Goal: Obtain resource: Obtain resource

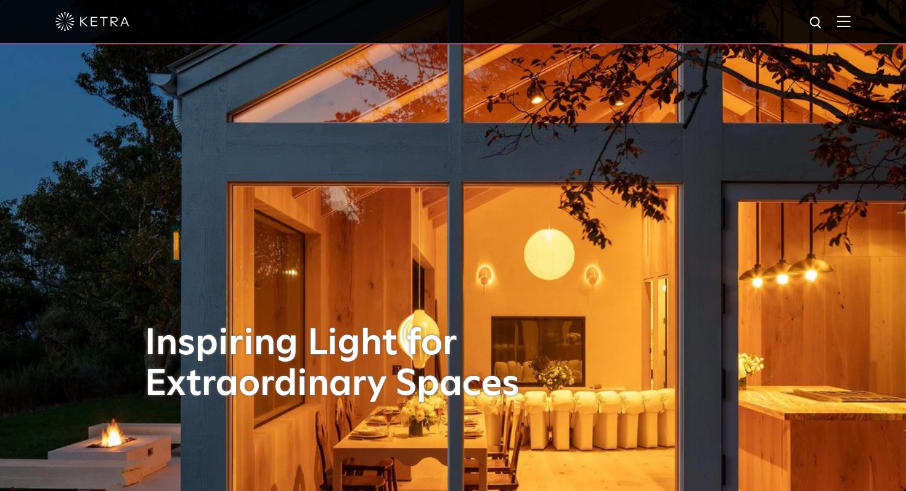
click at [846, 27] on span at bounding box center [844, 21] width 14 height 12
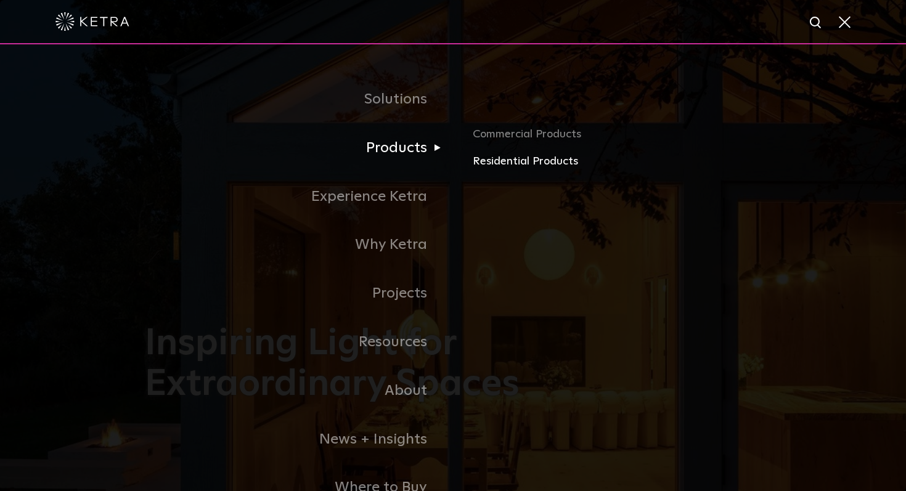
click at [510, 162] on link "Residential Products" at bounding box center [617, 162] width 288 height 18
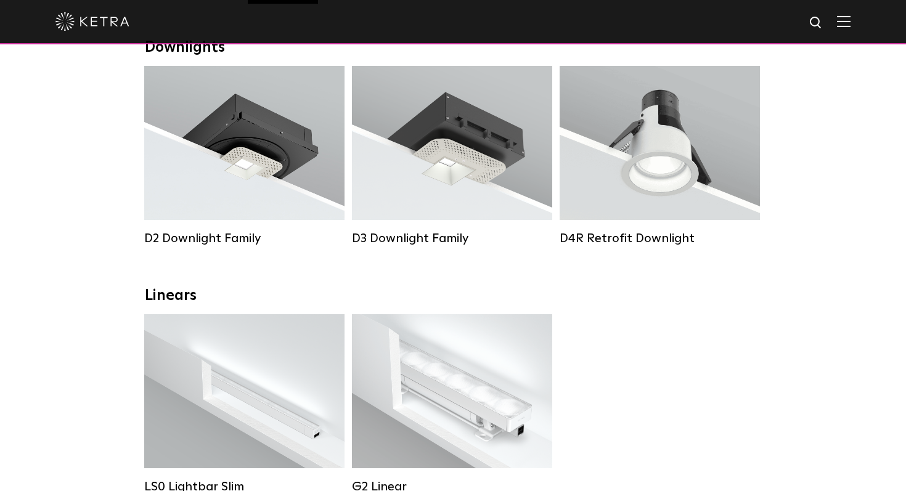
scroll to position [172, 0]
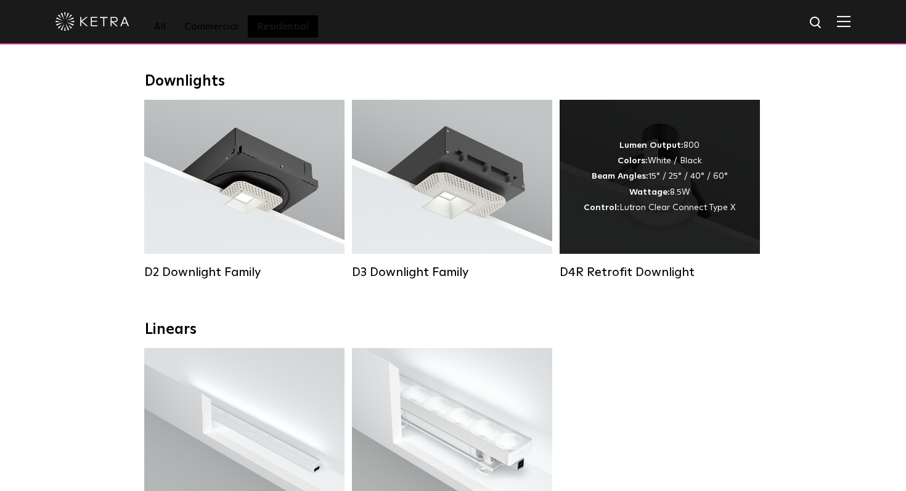
click at [674, 187] on div "Lumen Output: 800 Colors: White / Black Beam Angles: 15° / 25° / 40° / 60° Watt…" at bounding box center [659, 177] width 152 height 78
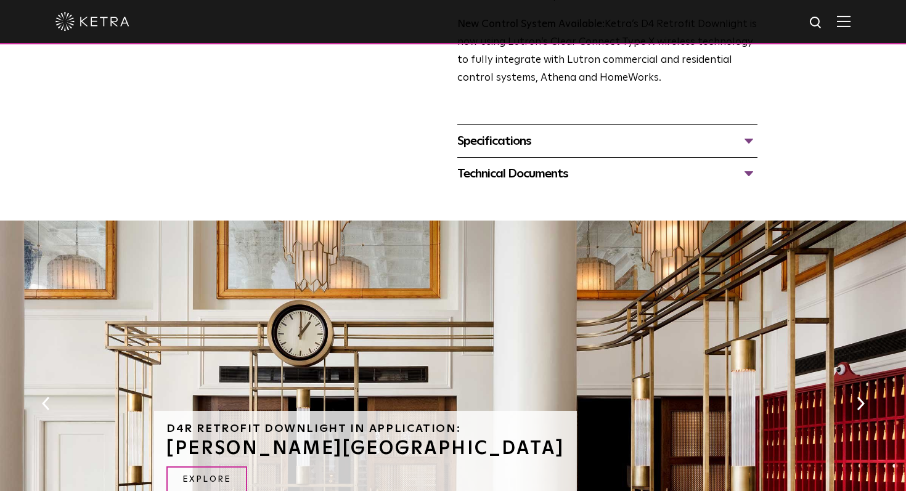
scroll to position [392, 0]
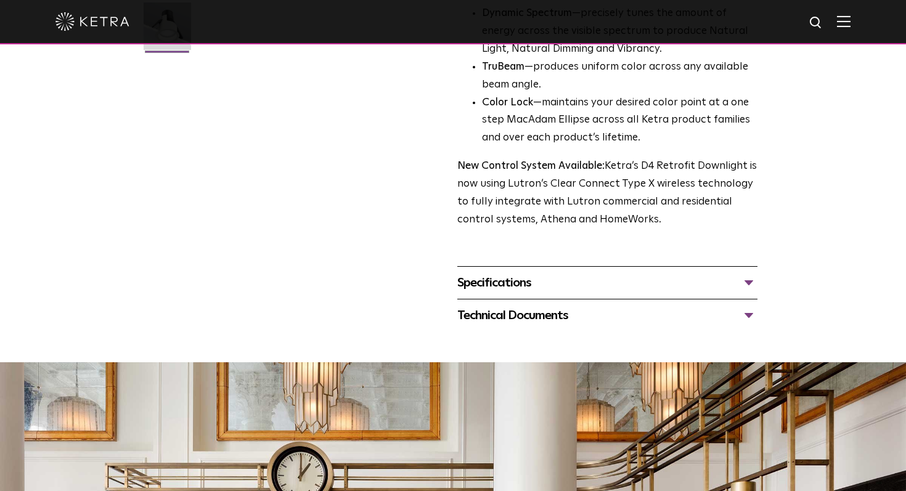
click at [516, 287] on div "Specifications" at bounding box center [607, 283] width 300 height 20
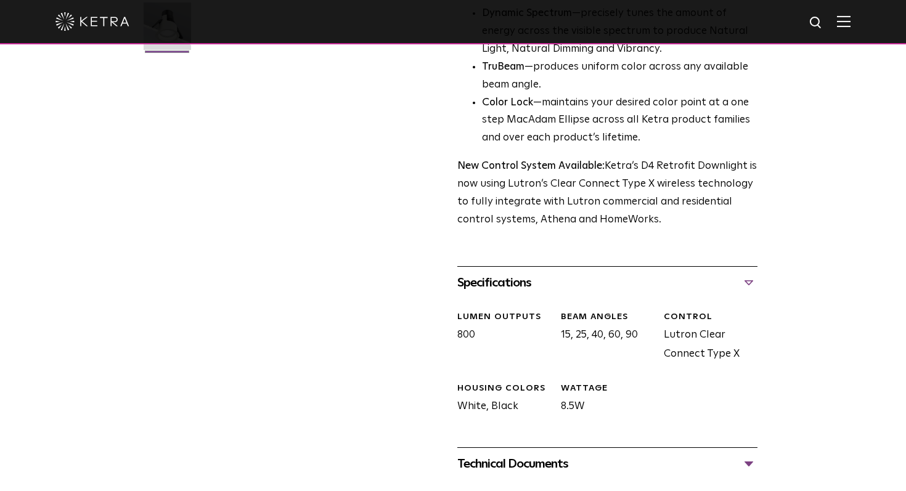
click at [567, 463] on div "Technical Documents" at bounding box center [607, 464] width 300 height 20
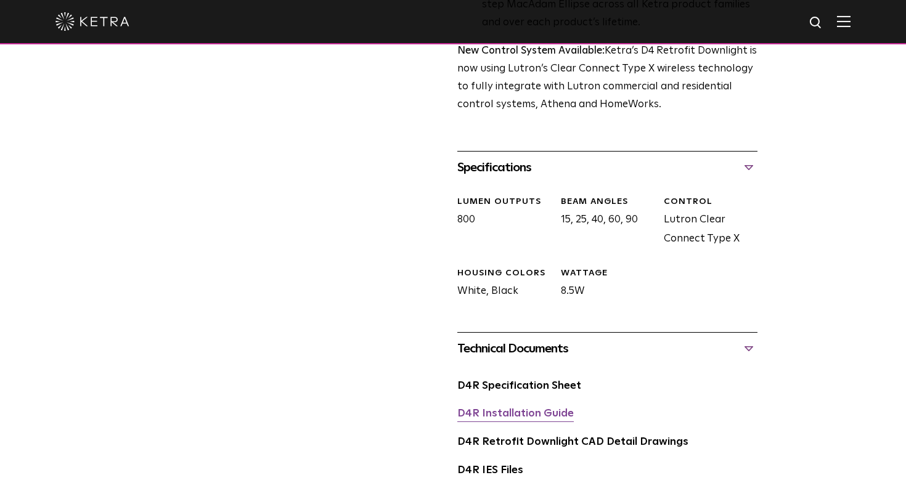
scroll to position [509, 0]
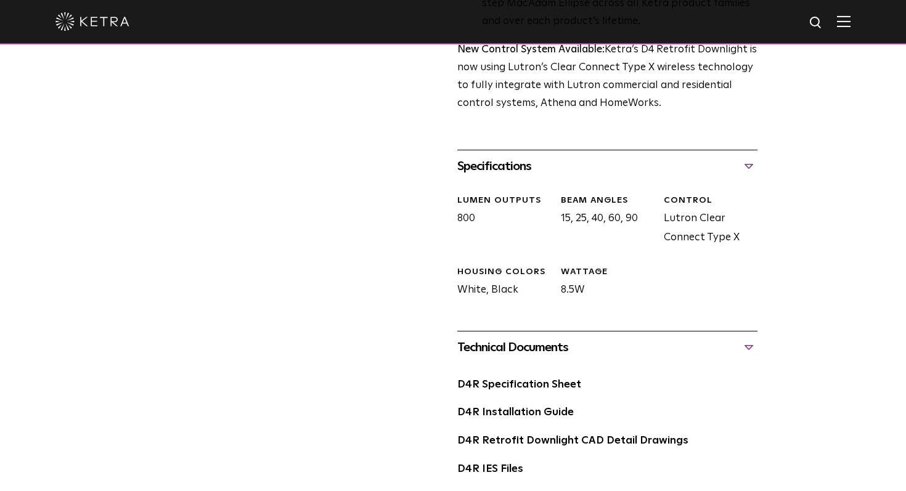
click at [510, 421] on div "D4R Installation Guide" at bounding box center [607, 418] width 300 height 28
click at [514, 418] on div "D4R Installation Guide" at bounding box center [607, 418] width 300 height 28
click at [521, 414] on link "D4R Installation Guide" at bounding box center [515, 412] width 116 height 10
click at [494, 384] on link "D4R Specification Sheet" at bounding box center [519, 385] width 124 height 10
